Goal: Information Seeking & Learning: Compare options

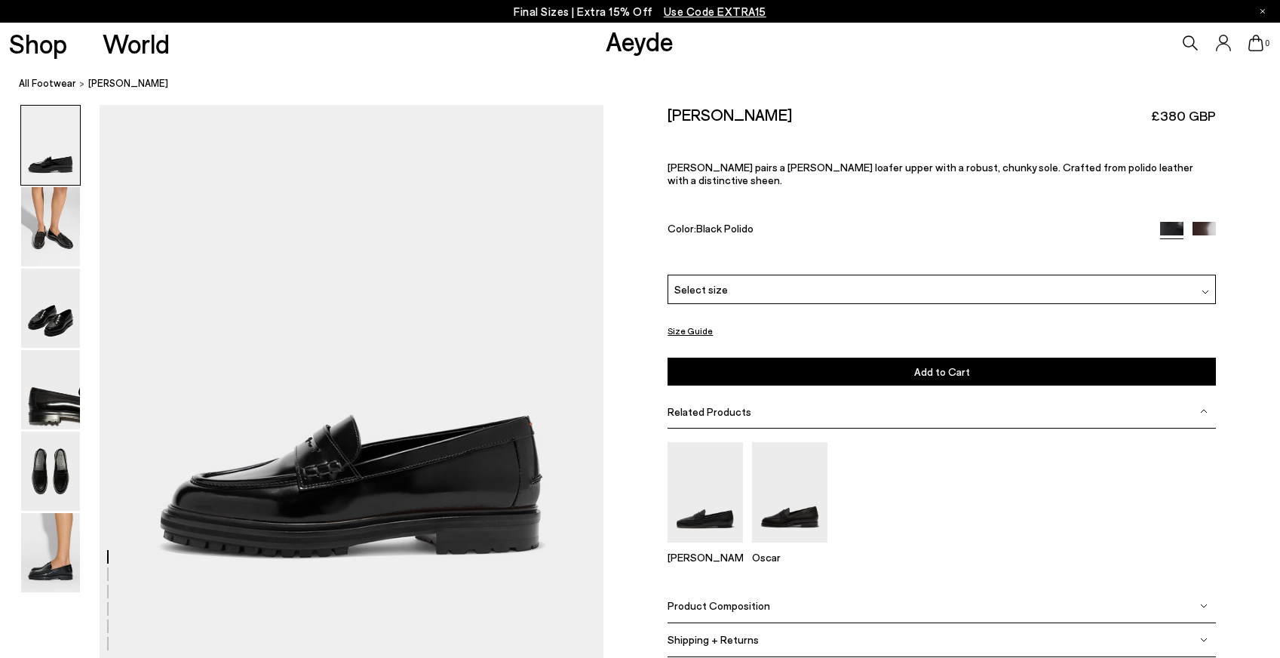
scroll to position [118, 0]
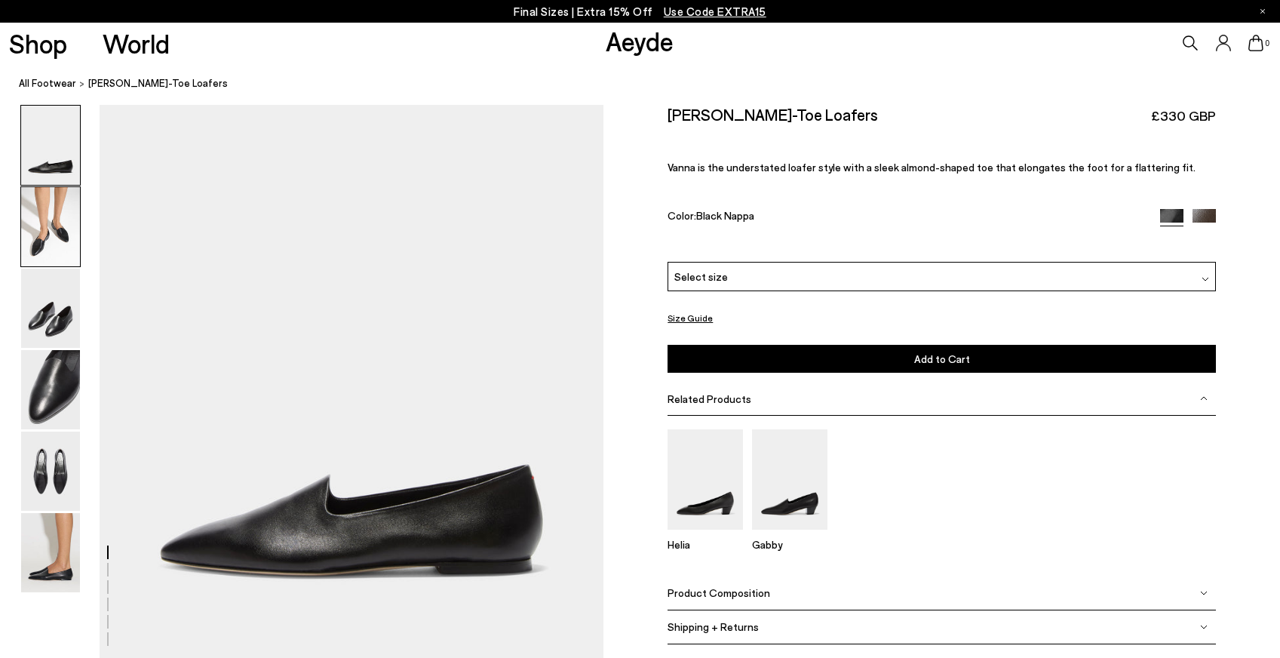
click at [41, 233] on img at bounding box center [50, 226] width 59 height 79
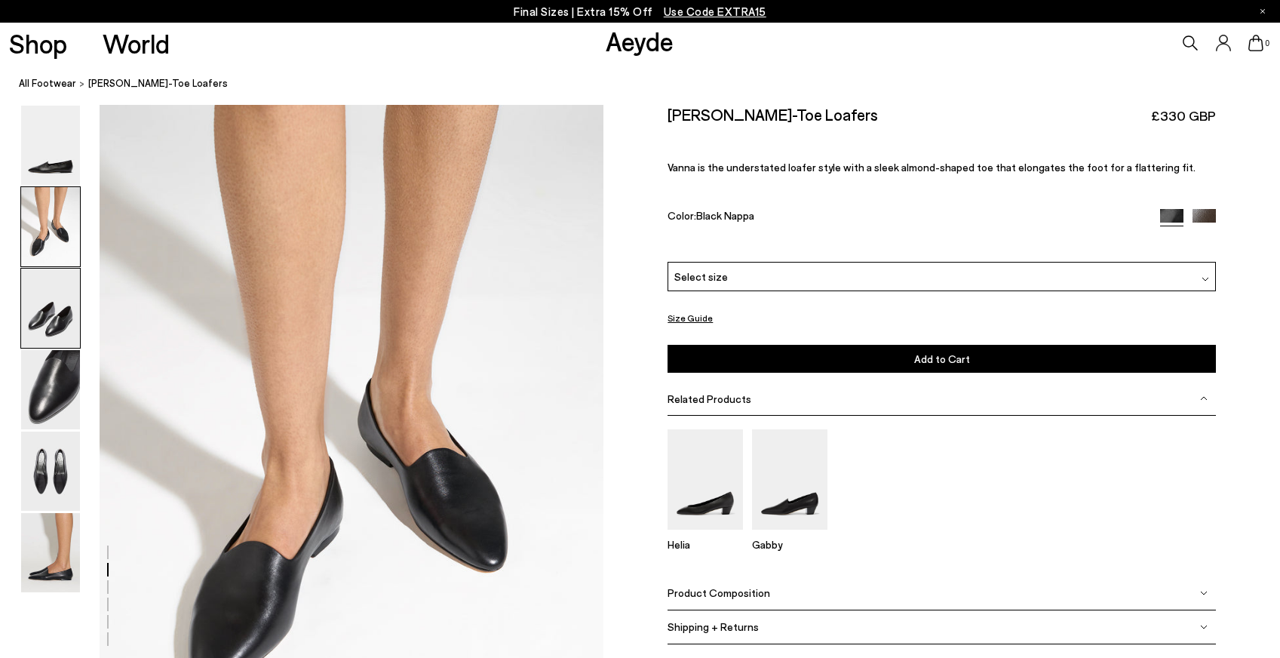
click at [48, 299] on img at bounding box center [50, 308] width 59 height 79
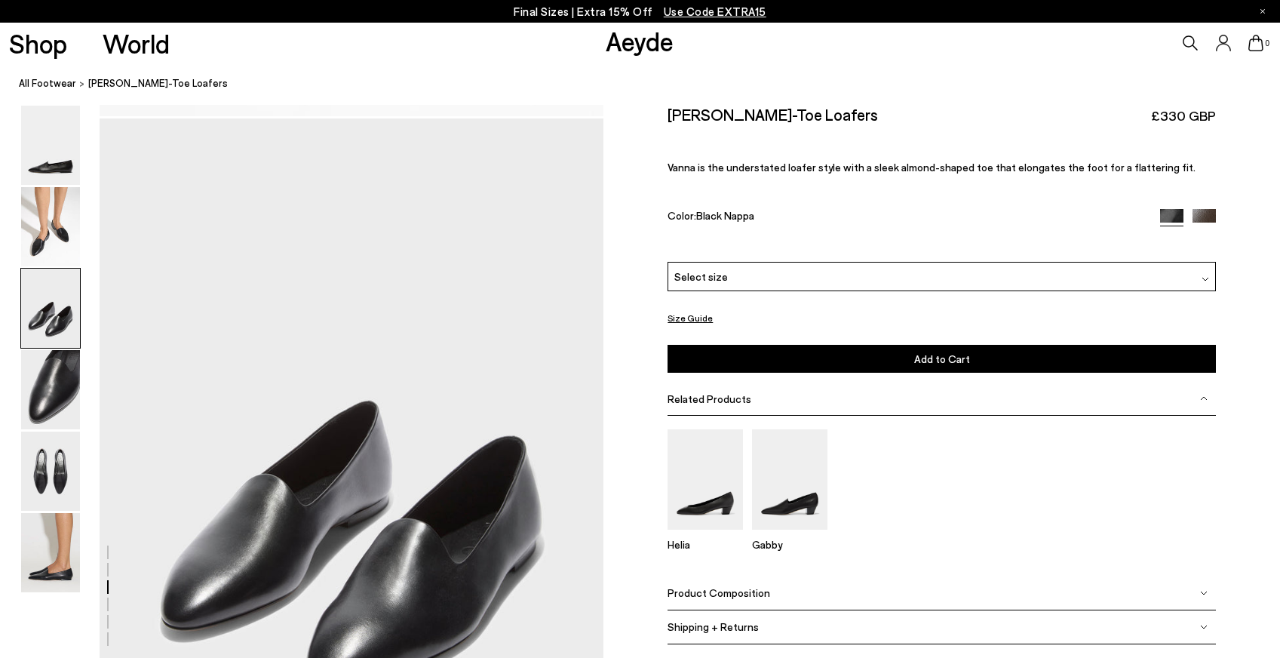
scroll to position [1230, 0]
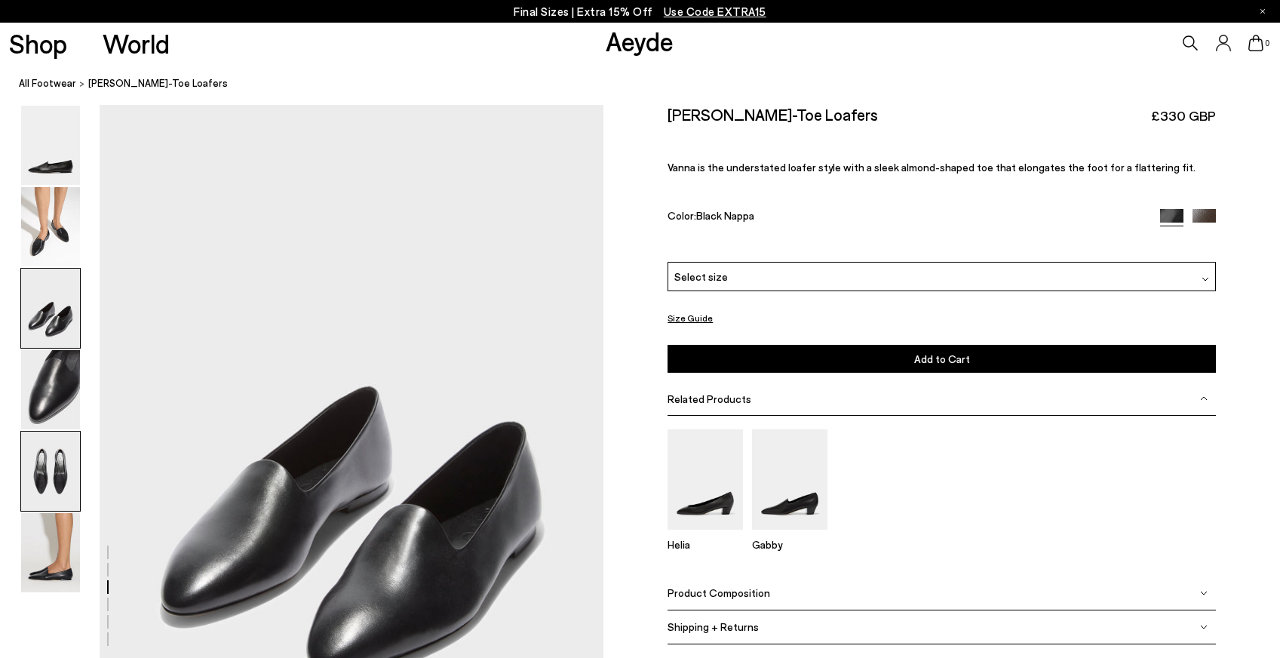
click at [60, 468] on img at bounding box center [50, 470] width 59 height 79
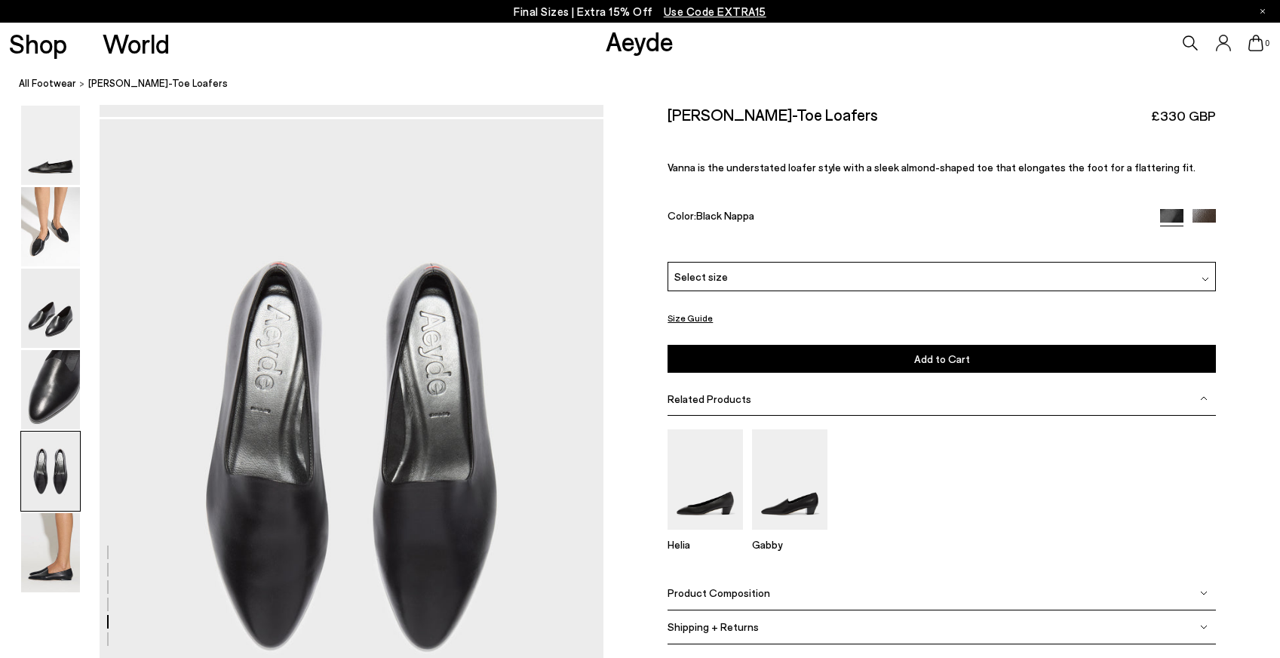
scroll to position [2579, 0]
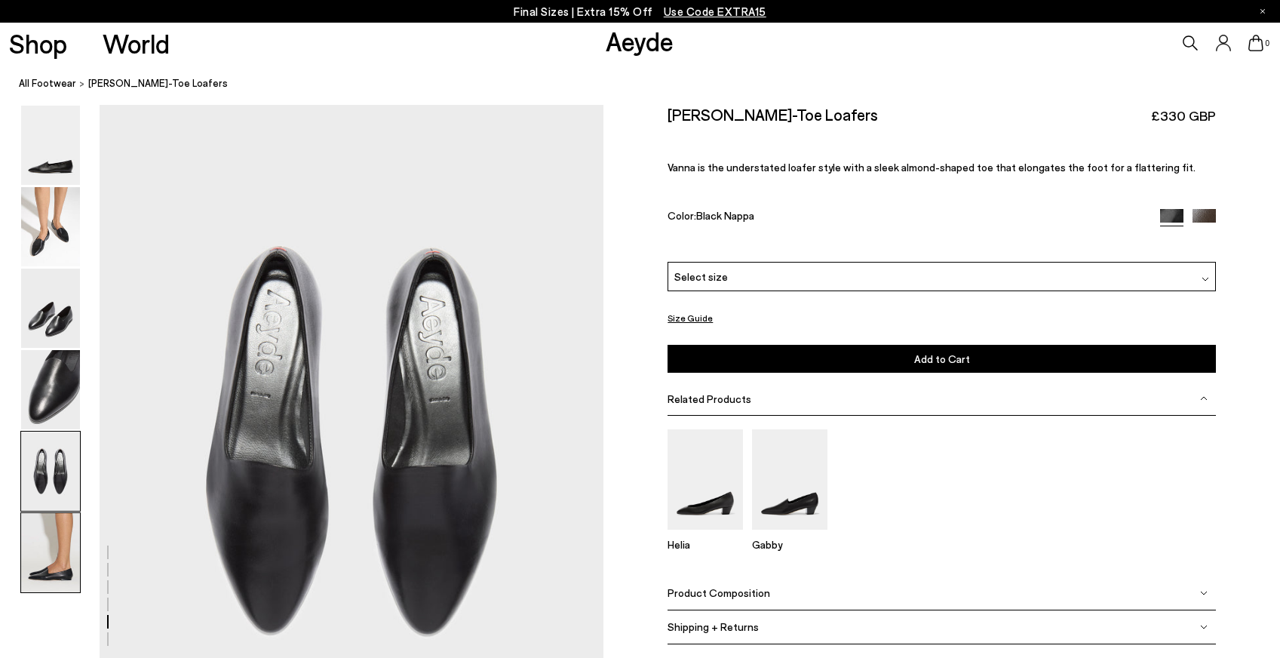
click at [63, 560] on img at bounding box center [50, 552] width 59 height 79
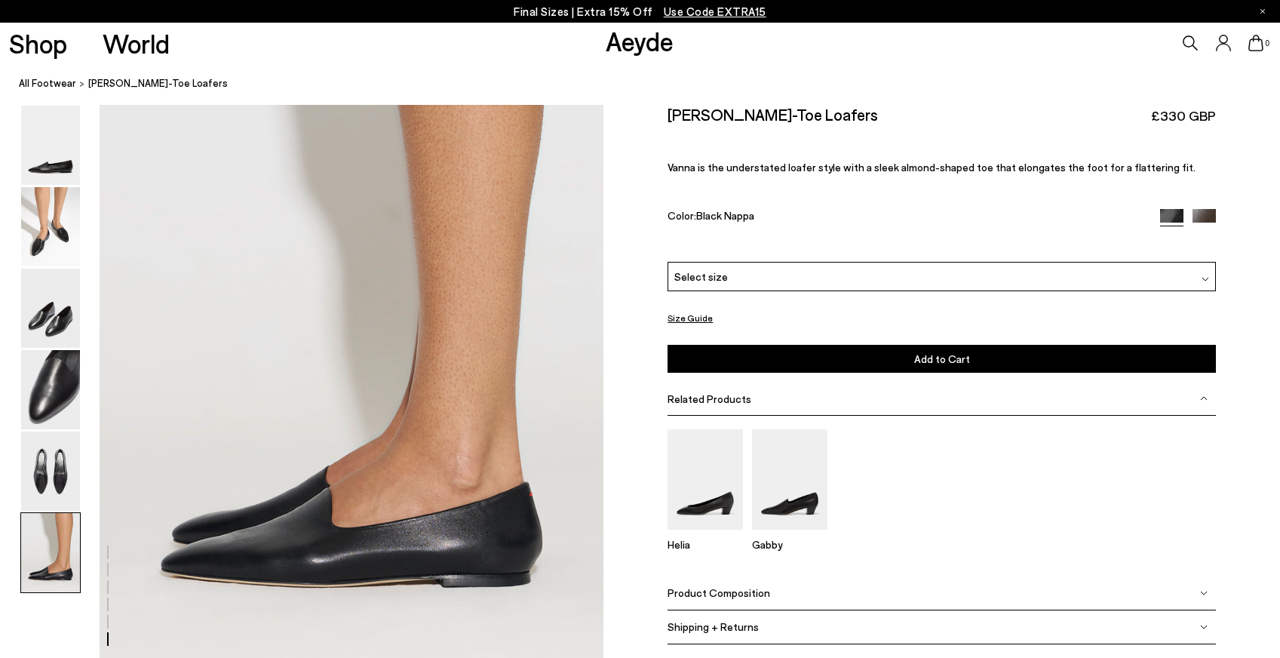
scroll to position [3357, 0]
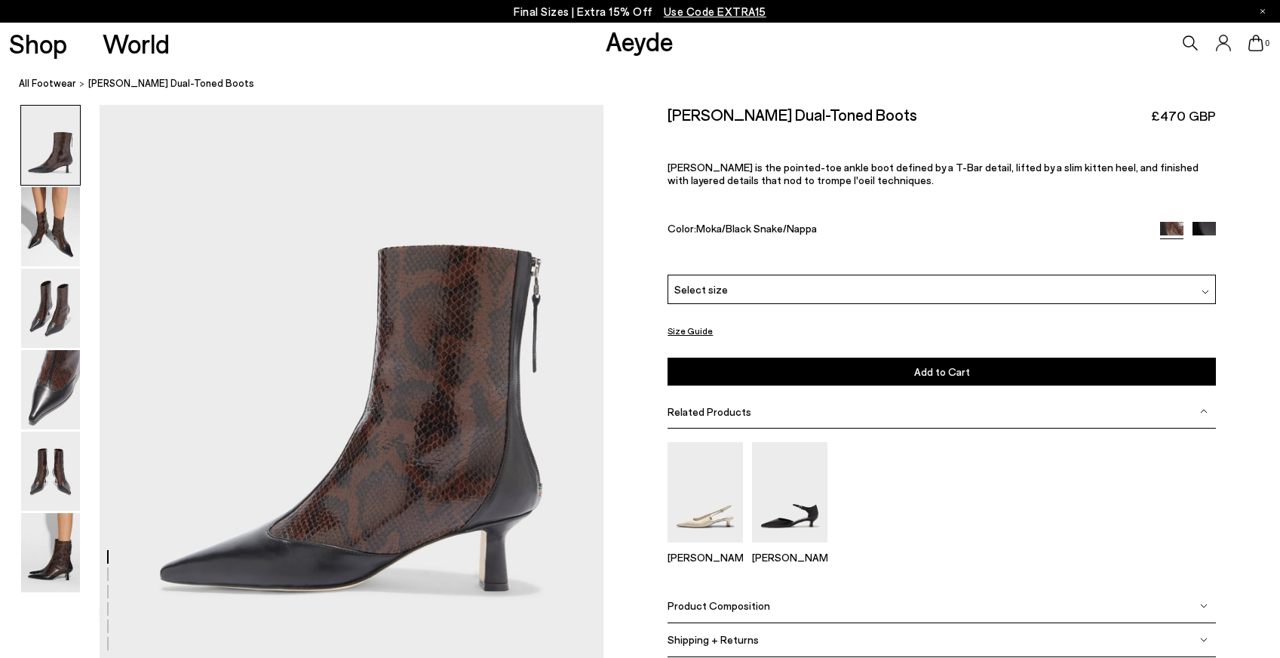
scroll to position [87, 0]
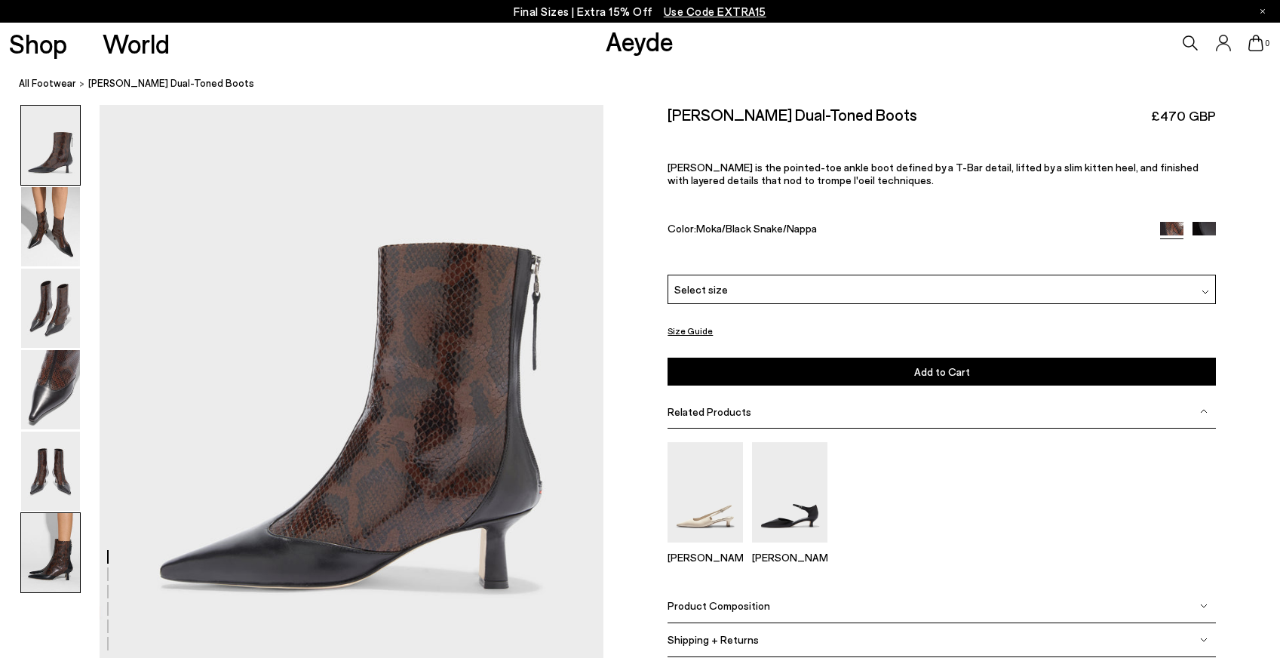
click at [54, 548] on img at bounding box center [50, 552] width 59 height 79
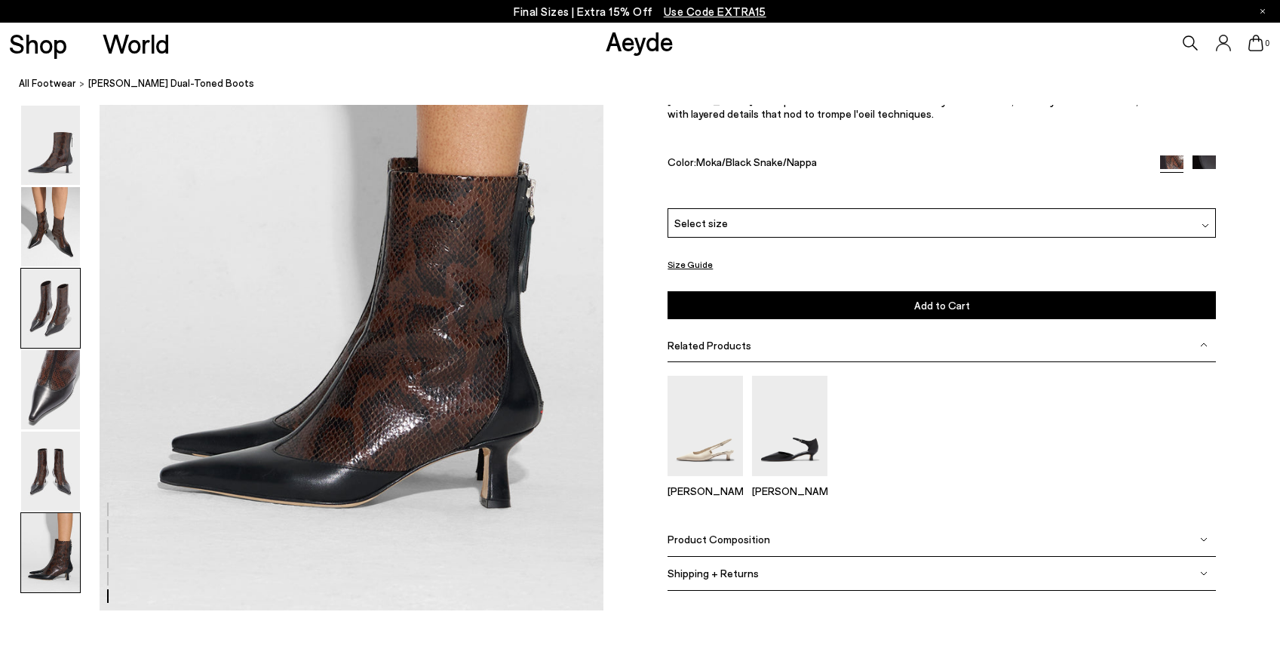
scroll to position [3568, 0]
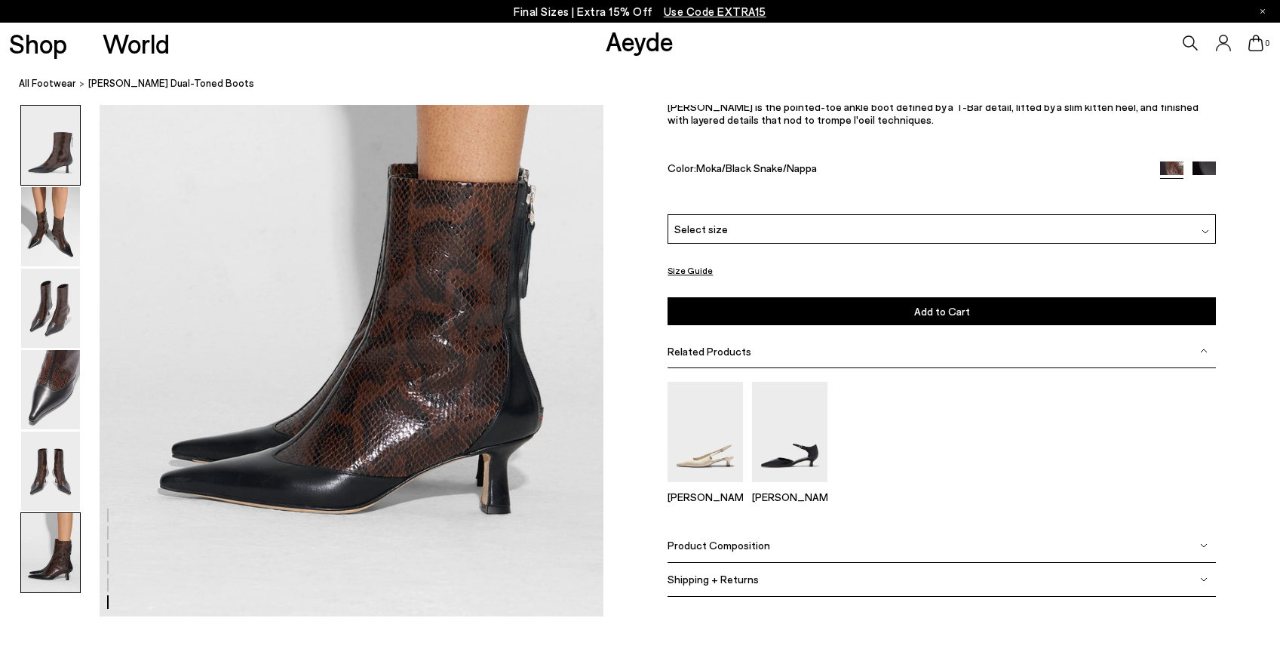
click at [60, 152] on img at bounding box center [50, 145] width 59 height 79
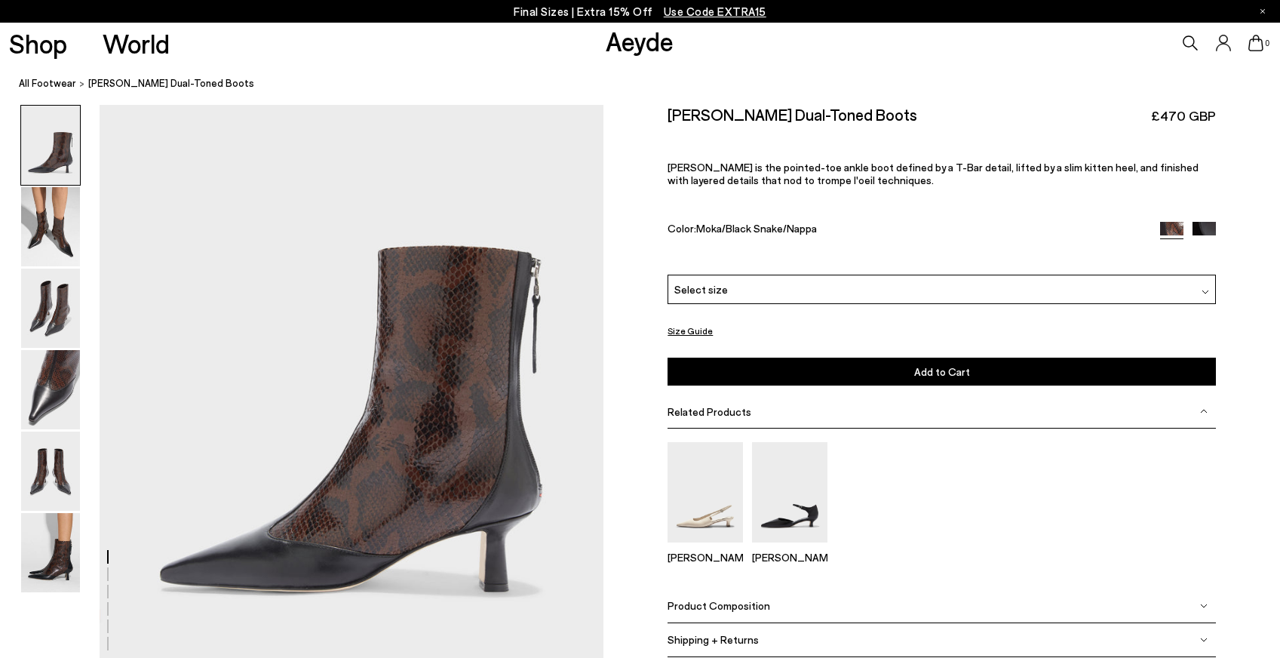
scroll to position [94, 3]
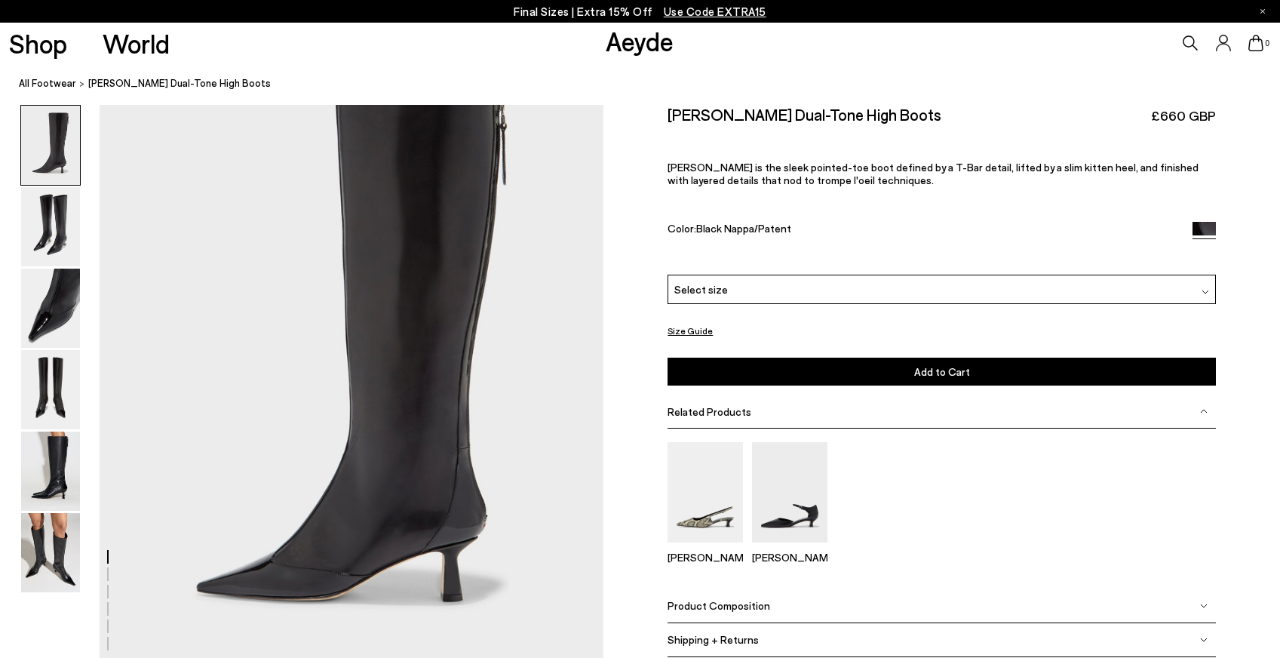
scroll to position [75, 2]
click at [648, 327] on div "Size Guide Shoes Belt Our shoes come in European sizing. The easiest way to mea…" at bounding box center [941, 391] width 677 height 572
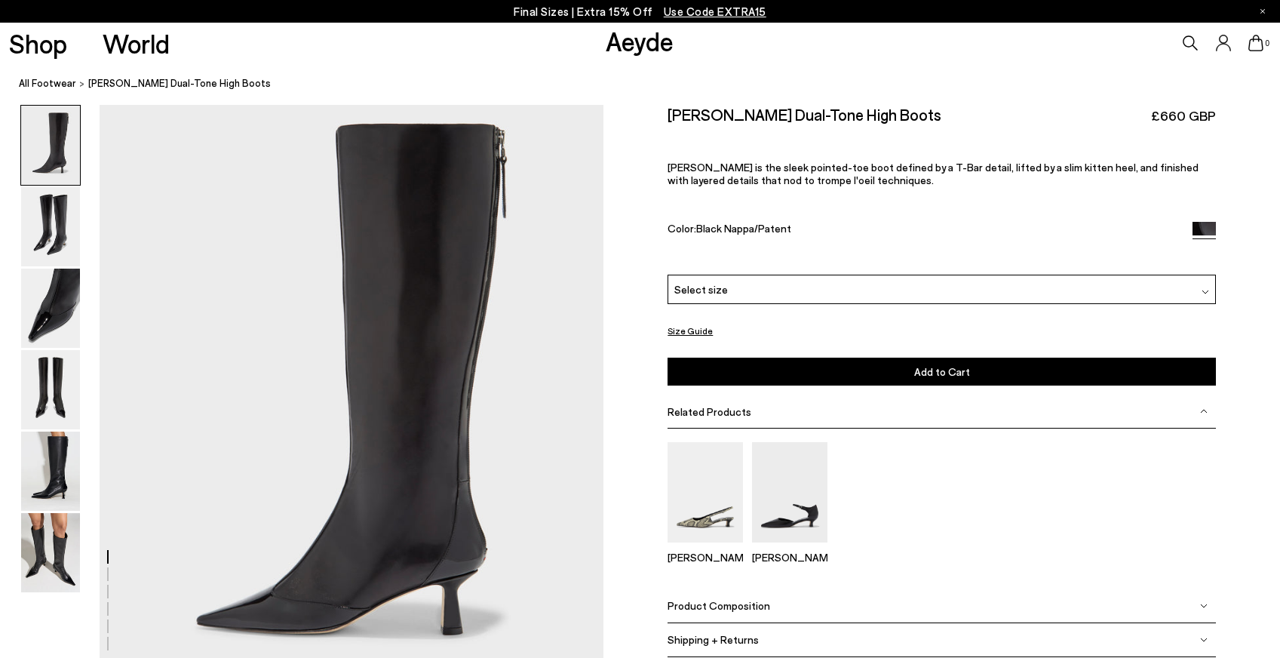
scroll to position [38, 2]
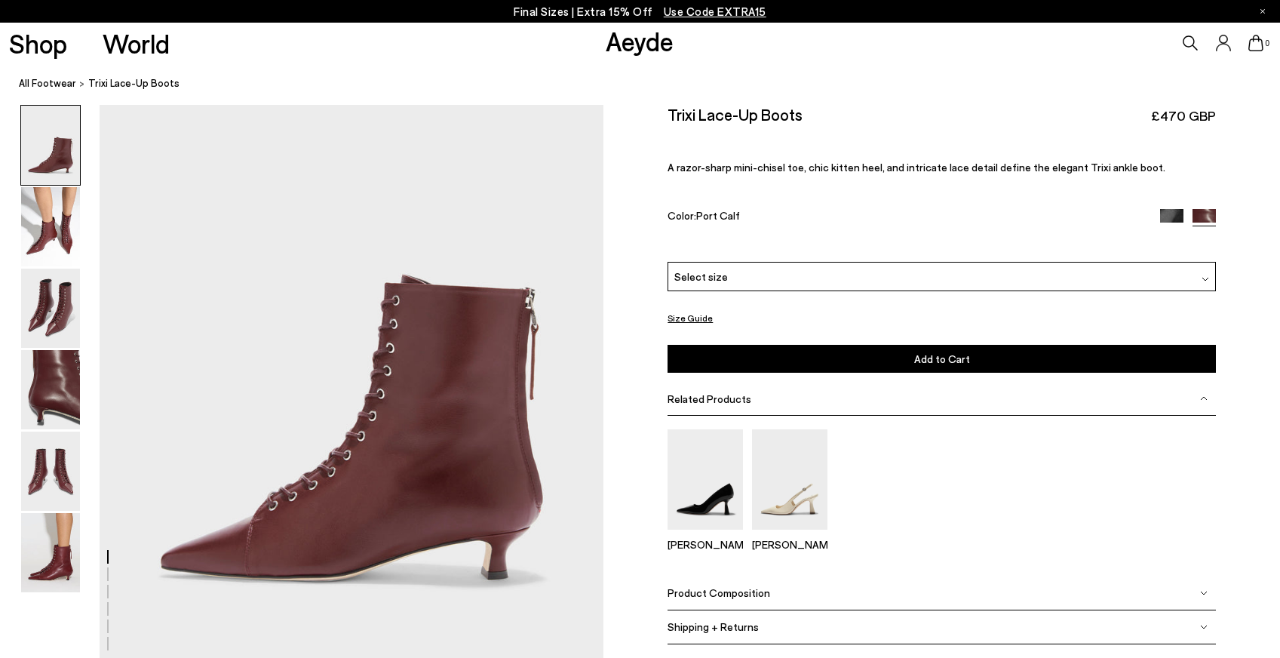
scroll to position [100, 2]
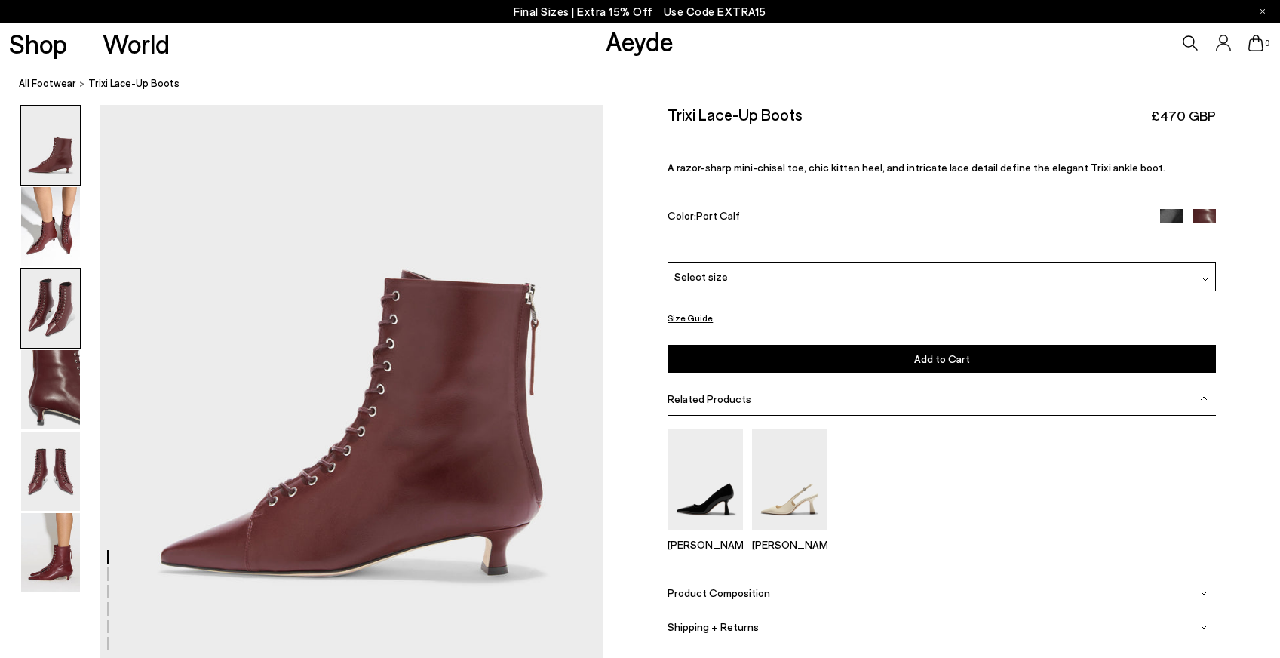
click at [48, 308] on img at bounding box center [50, 308] width 59 height 79
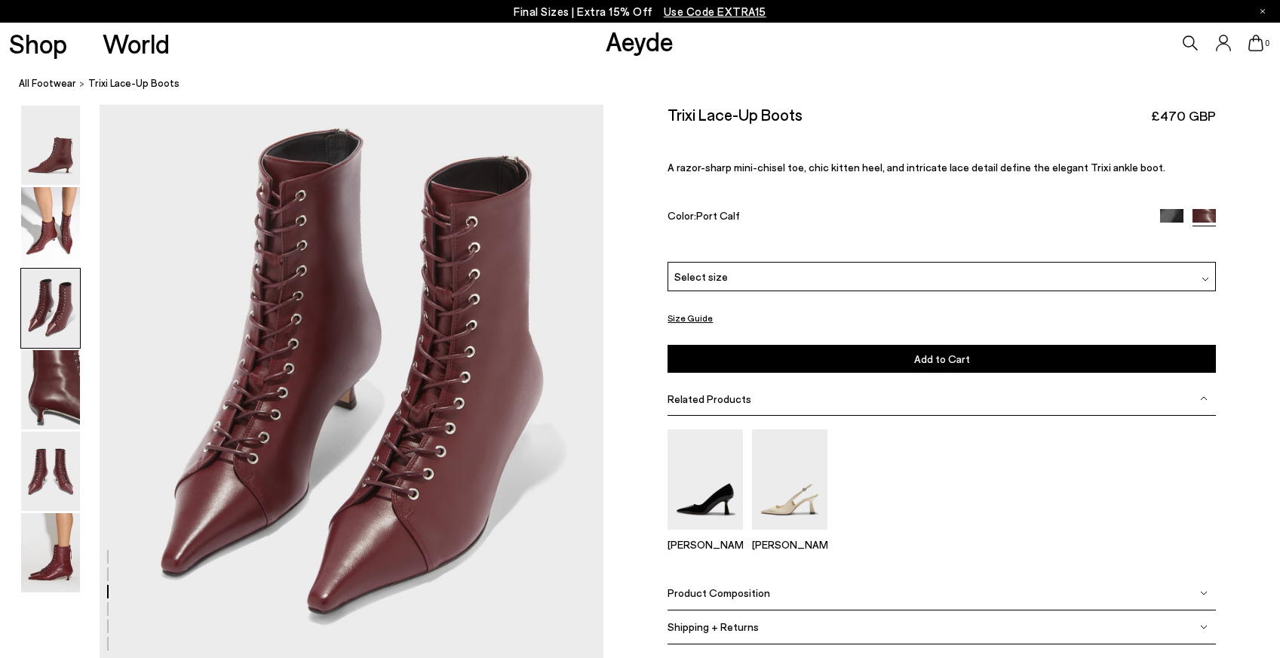
scroll to position [1416, 2]
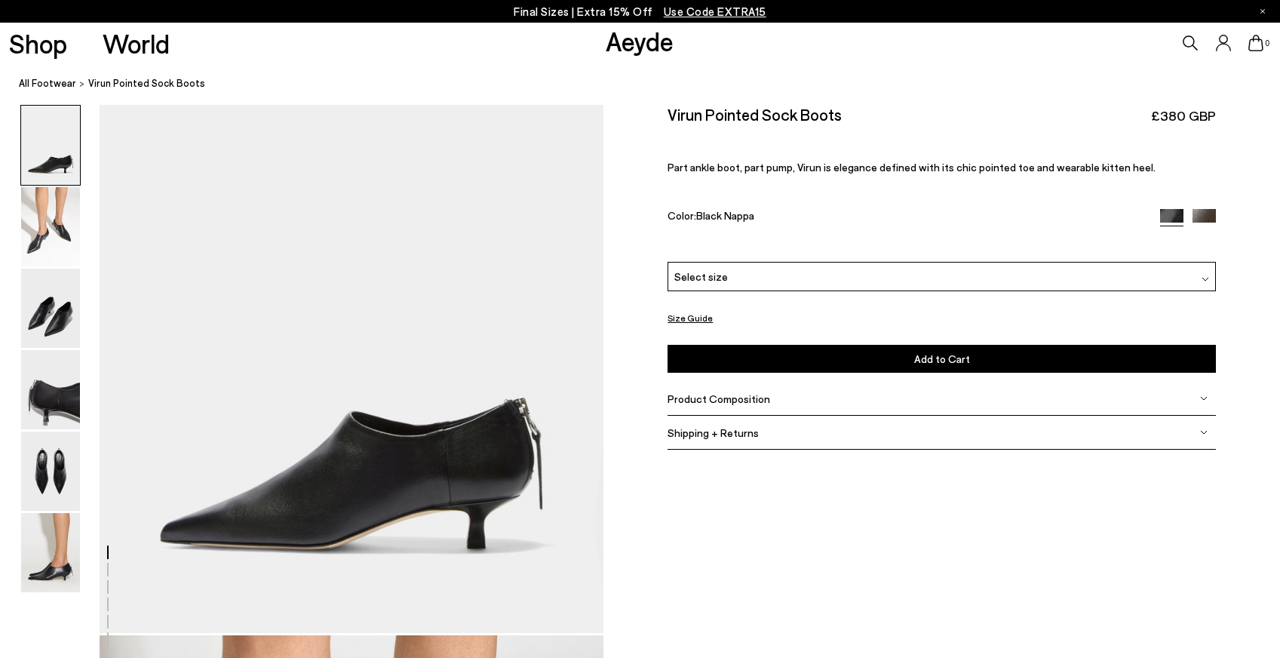
scroll to position [26, 1]
